Goal: Entertainment & Leisure: Browse casually

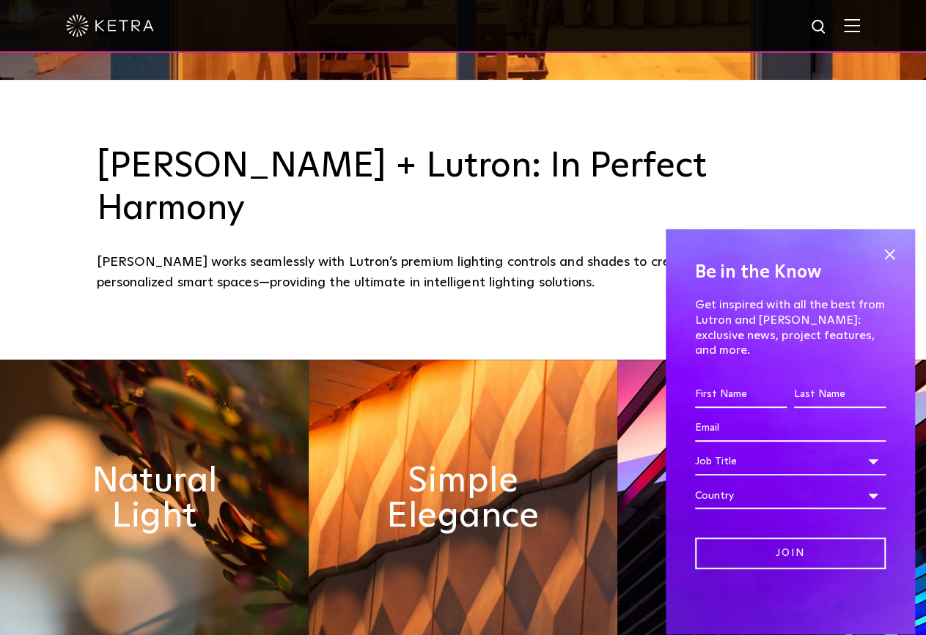
scroll to position [1113, 0]
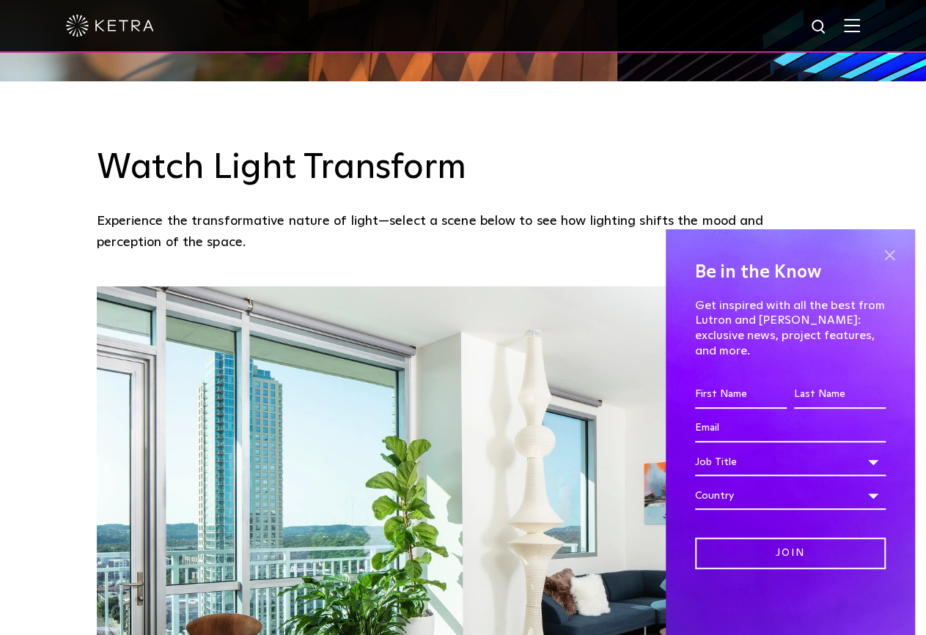
click at [885, 266] on span at bounding box center [889, 255] width 22 height 22
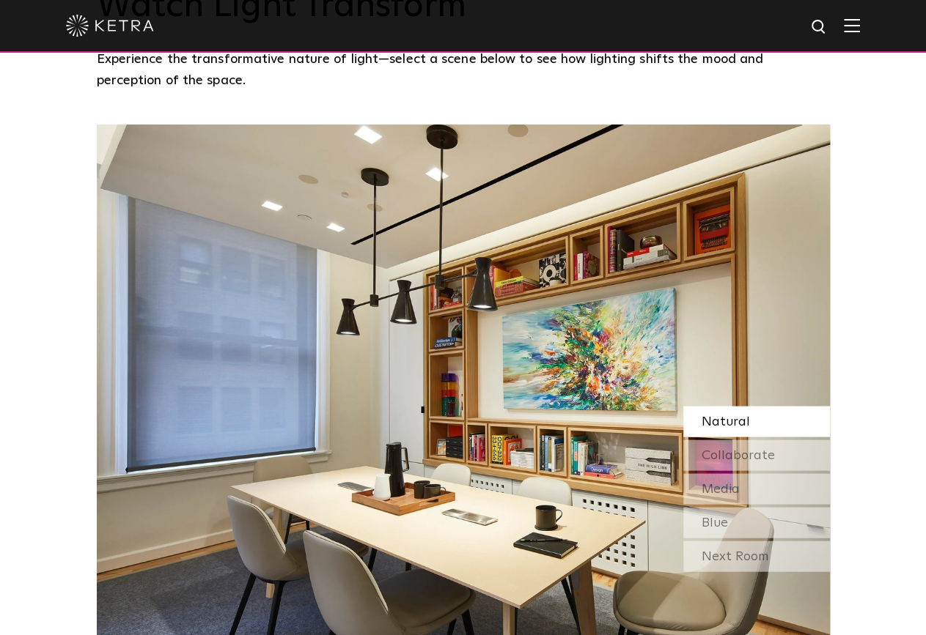
scroll to position [1280, 0]
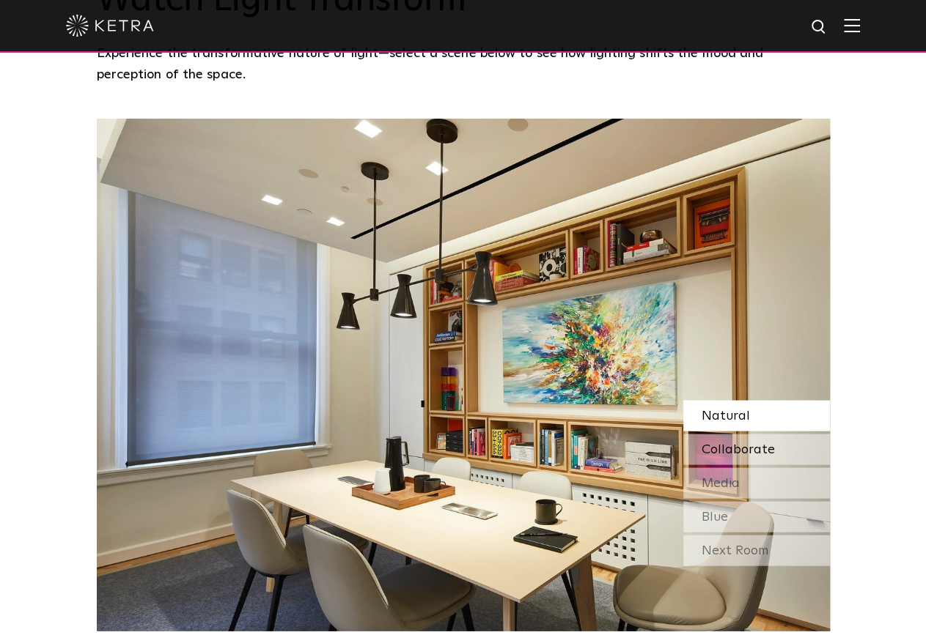
click at [757, 443] on span "Collaborate" at bounding box center [737, 449] width 73 height 13
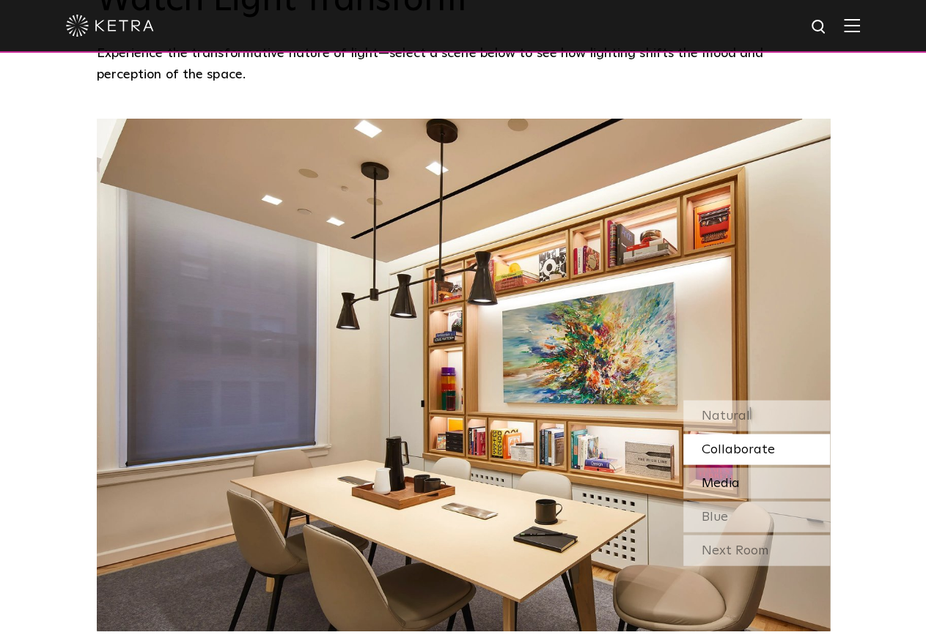
click at [765, 468] on div "Media" at bounding box center [756, 483] width 147 height 31
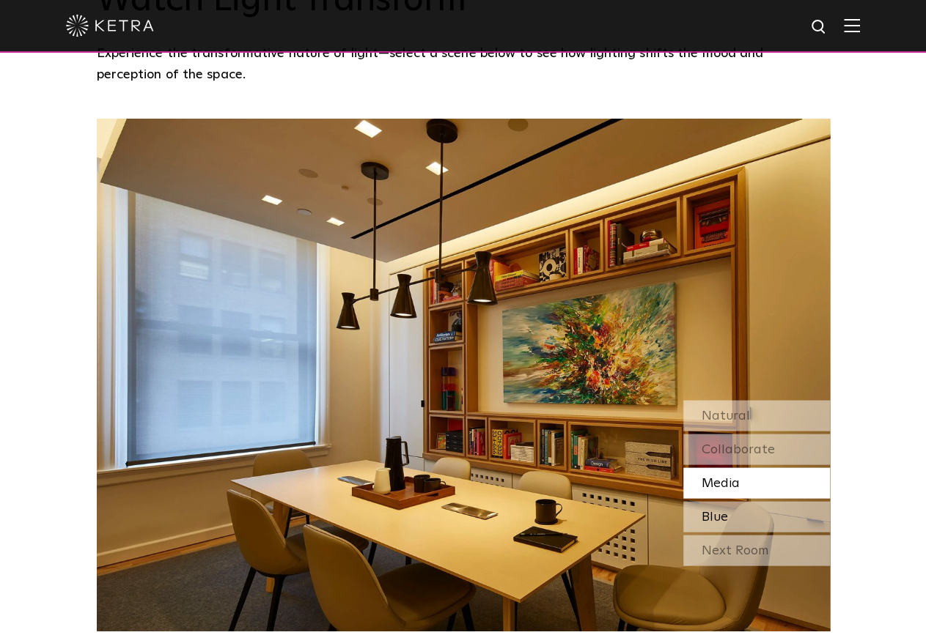
click at [731, 501] on div "Blue" at bounding box center [756, 516] width 147 height 31
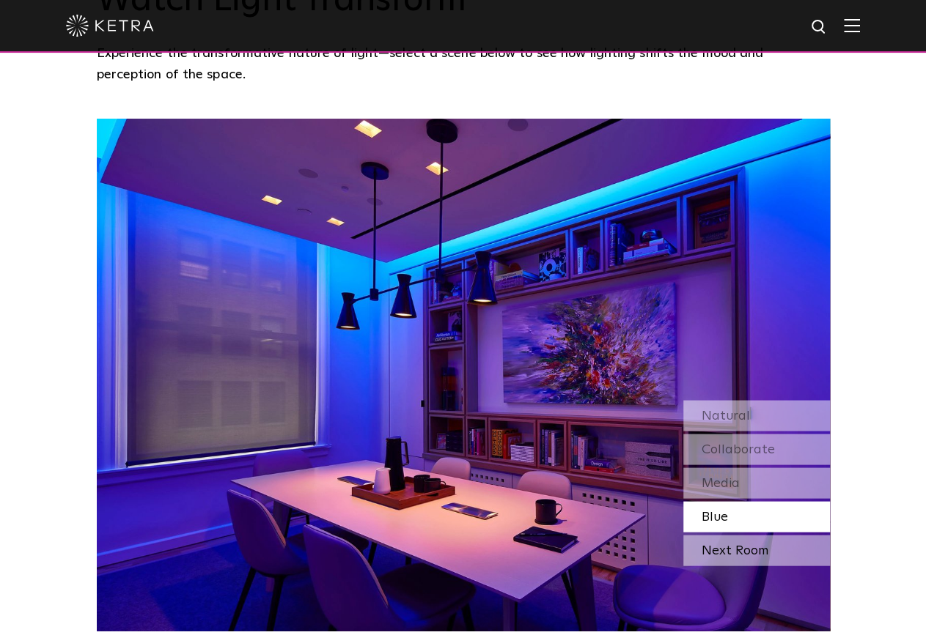
click at [734, 535] on div "Next Room" at bounding box center [756, 550] width 147 height 31
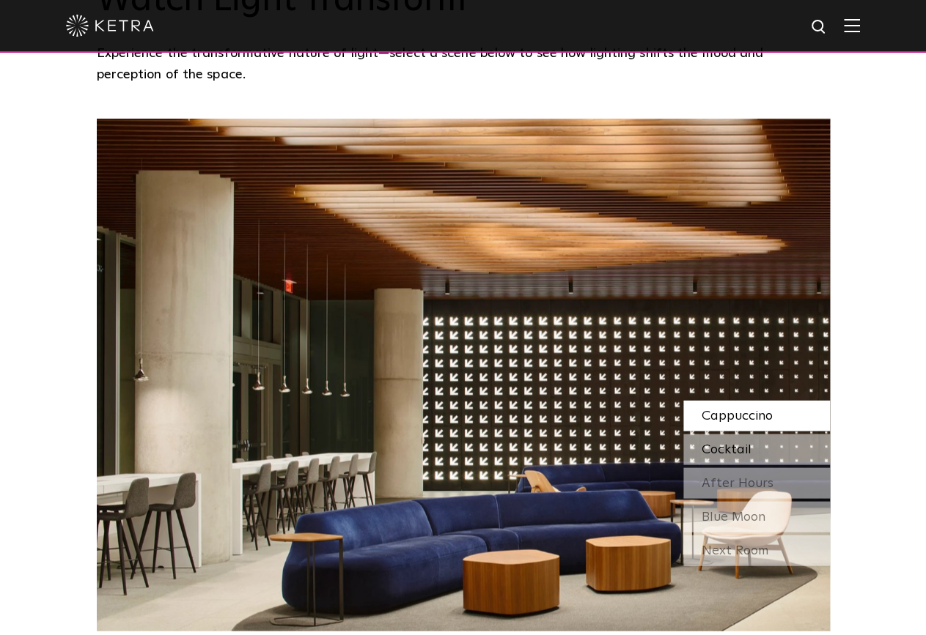
click at [737, 443] on span "Cocktail" at bounding box center [726, 449] width 50 height 13
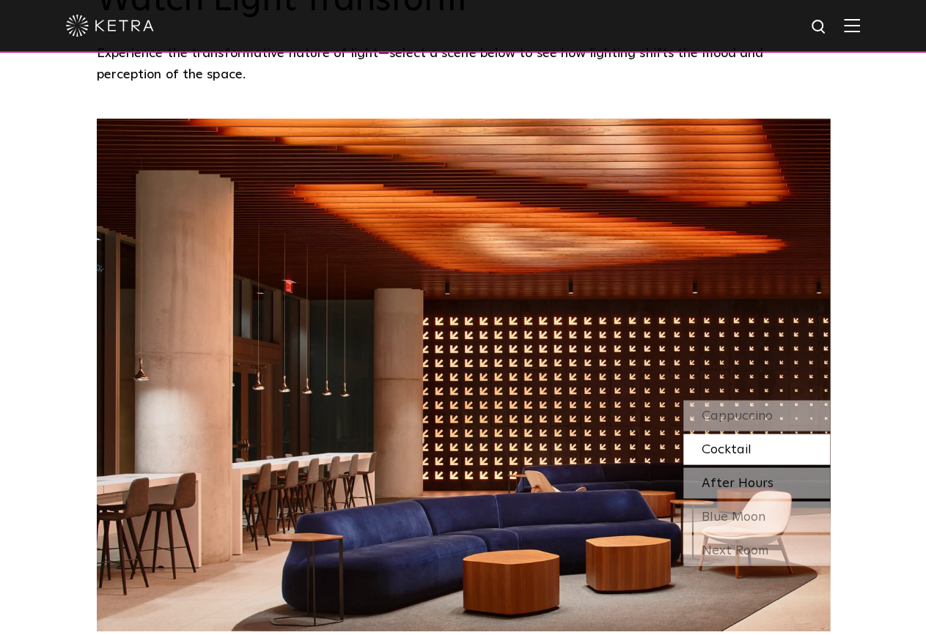
click at [747, 476] on span "After Hours" at bounding box center [737, 482] width 72 height 13
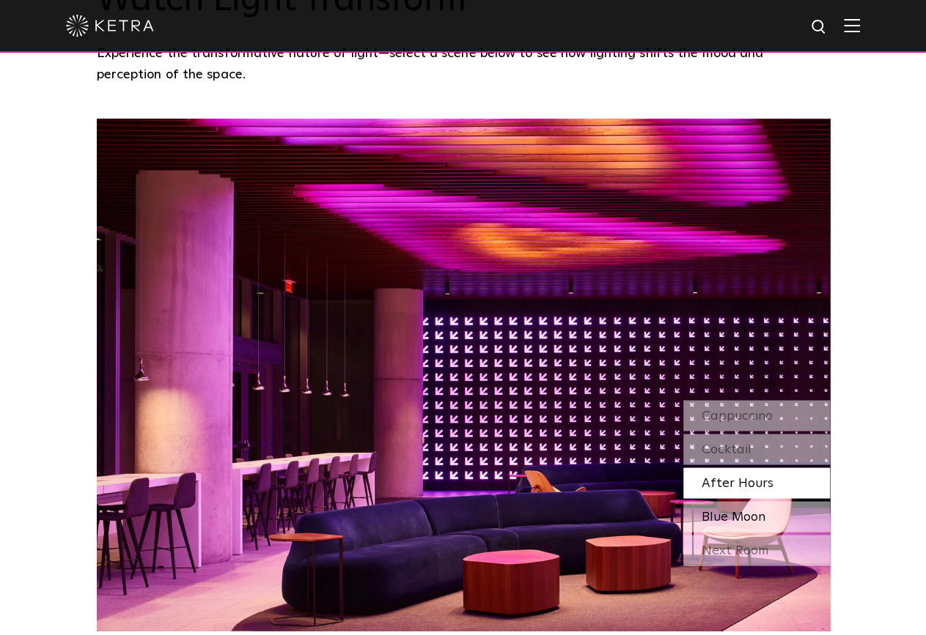
click at [747, 510] on span "Blue Moon" at bounding box center [733, 516] width 64 height 13
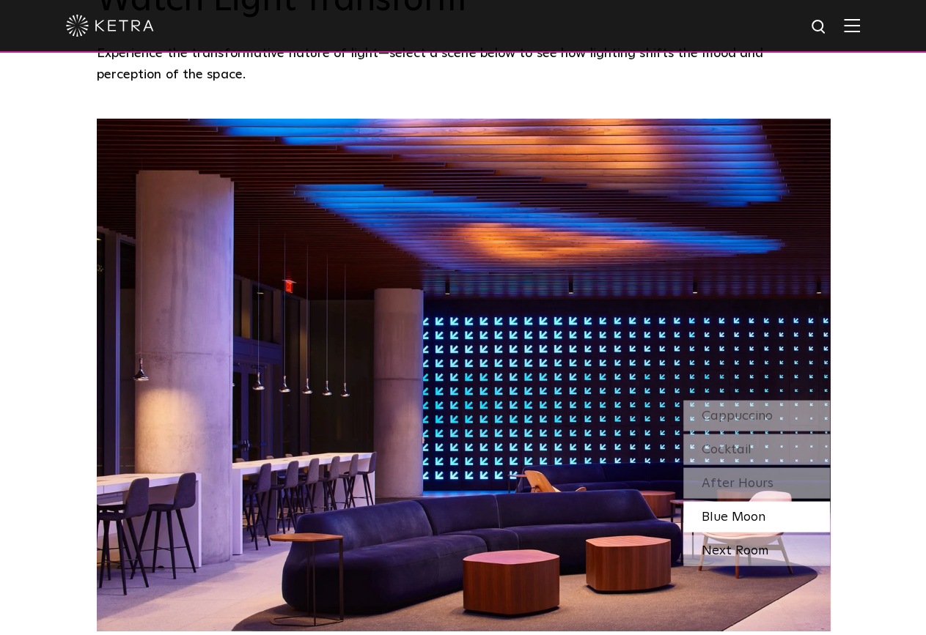
click at [748, 535] on div "Next Room" at bounding box center [756, 550] width 147 height 31
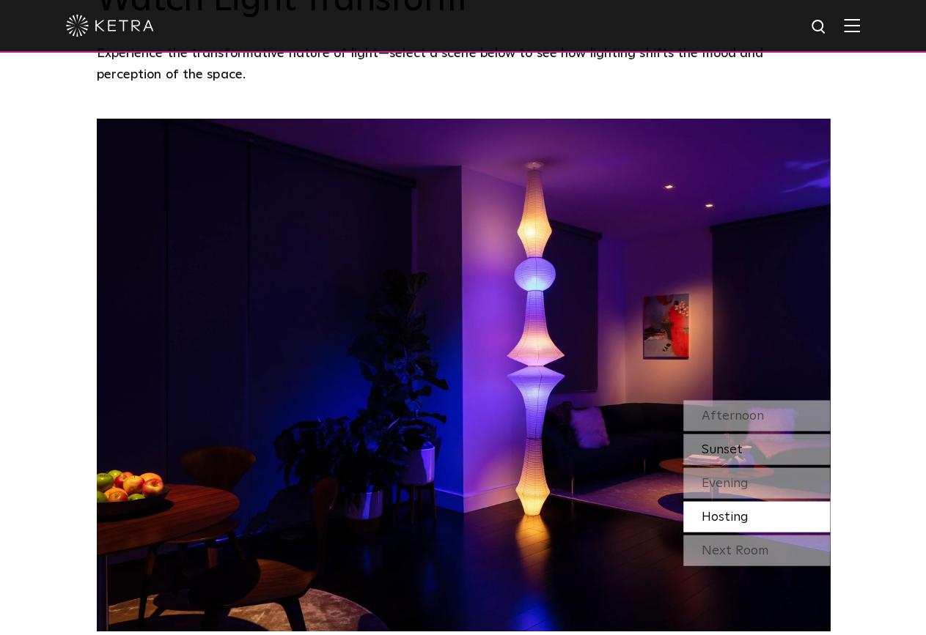
click at [756, 434] on div "Sunset" at bounding box center [756, 449] width 147 height 31
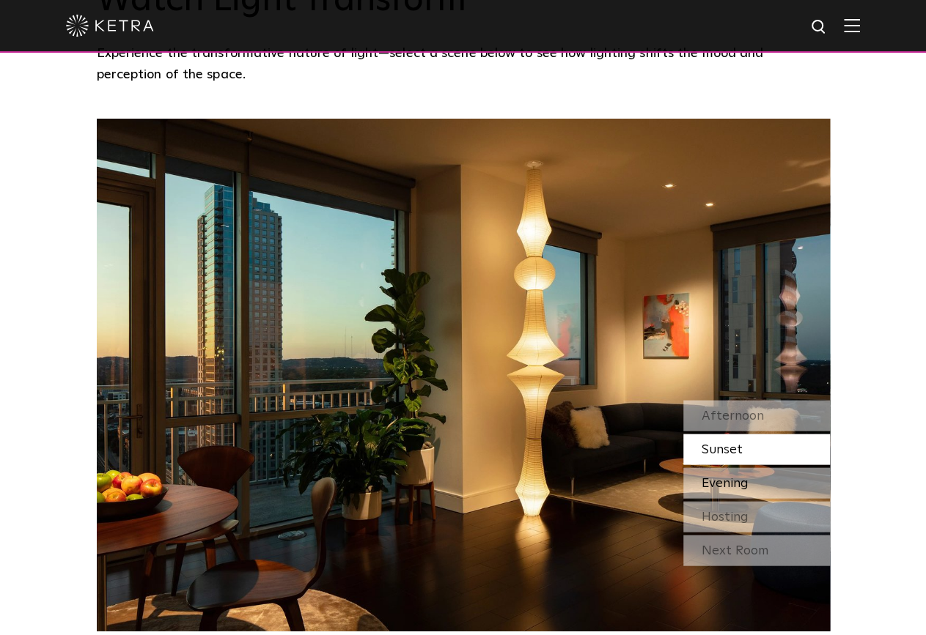
click at [707, 476] on span "Evening" at bounding box center [724, 482] width 47 height 13
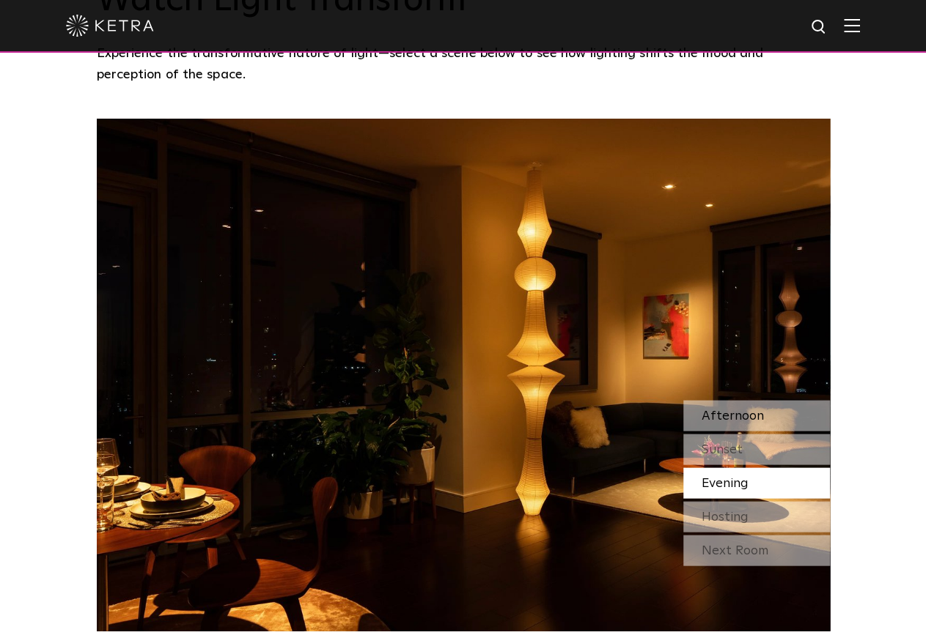
click at [745, 400] on div "Afternoon" at bounding box center [756, 415] width 147 height 31
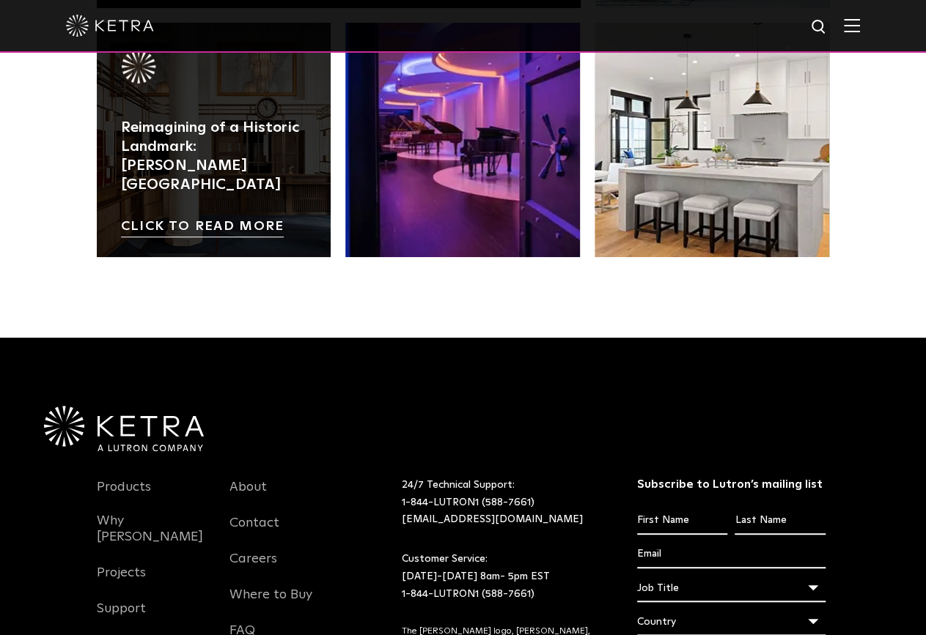
scroll to position [3081, 0]
